Goal: Task Accomplishment & Management: Use online tool/utility

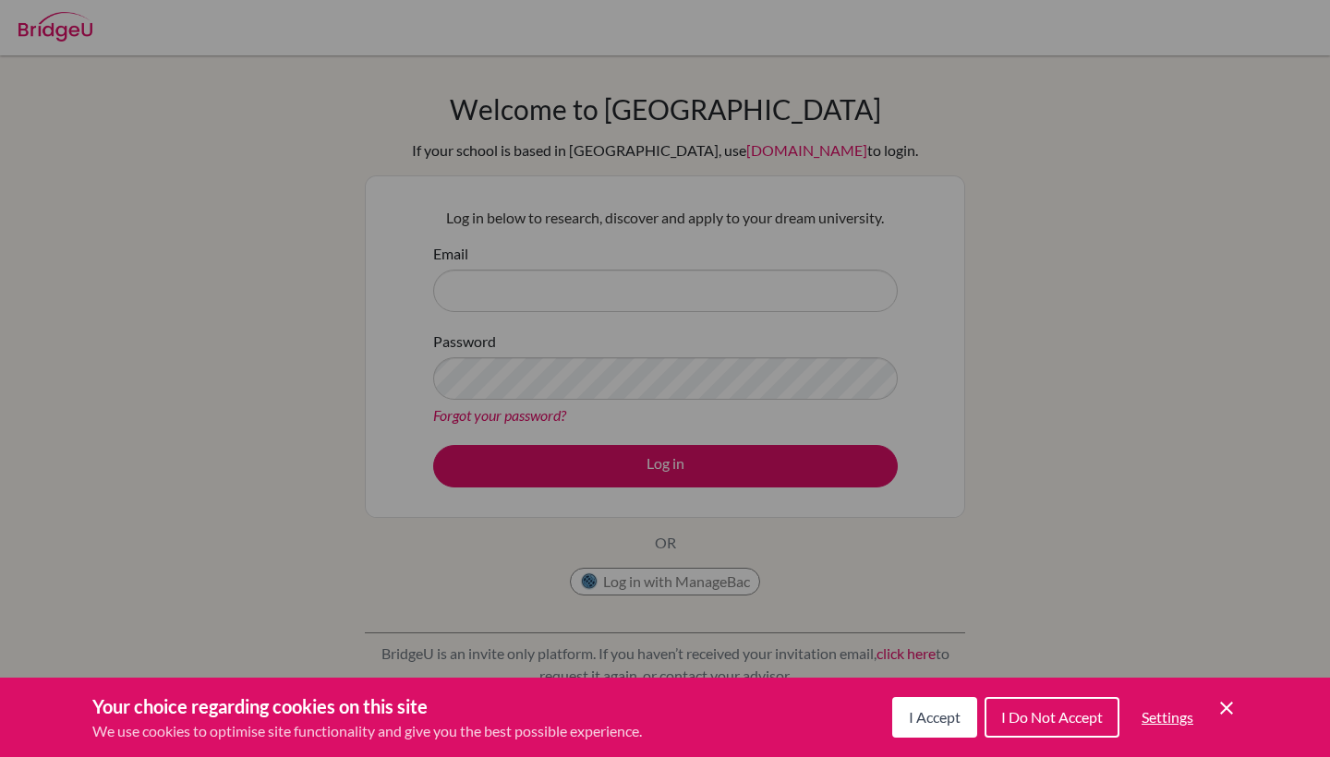
click at [929, 729] on button "I Accept" at bounding box center [934, 717] width 85 height 41
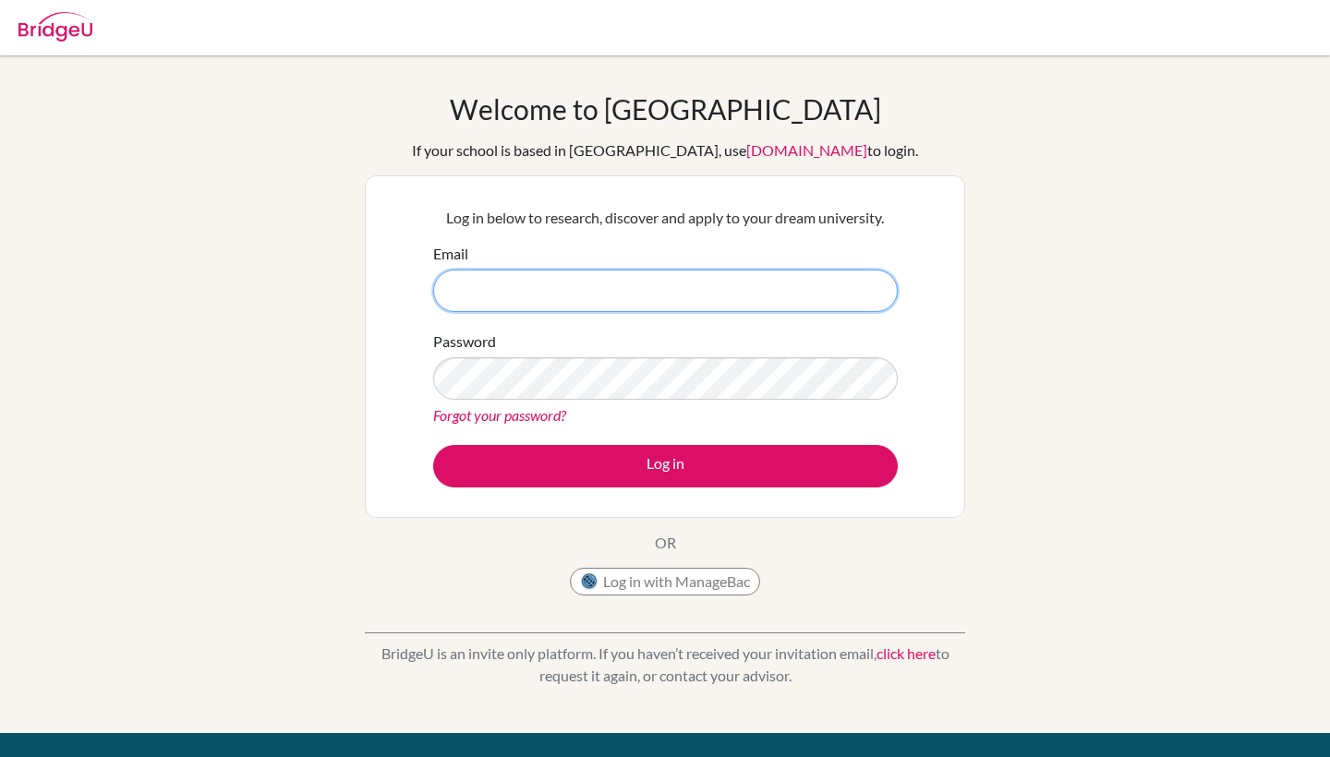
click at [626, 287] on input "Email" at bounding box center [665, 291] width 464 height 42
type input "D"
click at [602, 592] on button "Log in with ManageBac" at bounding box center [665, 582] width 190 height 28
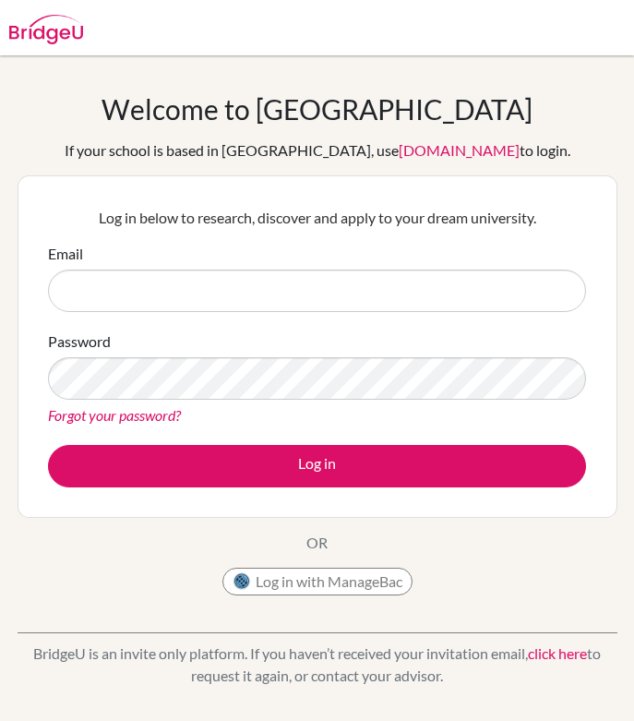
click at [335, 588] on button "Log in with ManageBac" at bounding box center [318, 582] width 190 height 28
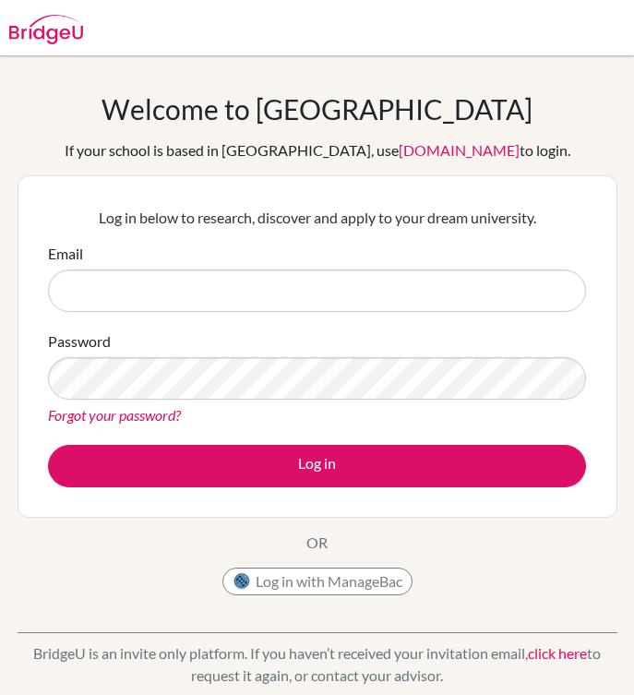
click at [327, 586] on button "Log in with ManageBac" at bounding box center [318, 582] width 190 height 28
